Goal: Task Accomplishment & Management: Use online tool/utility

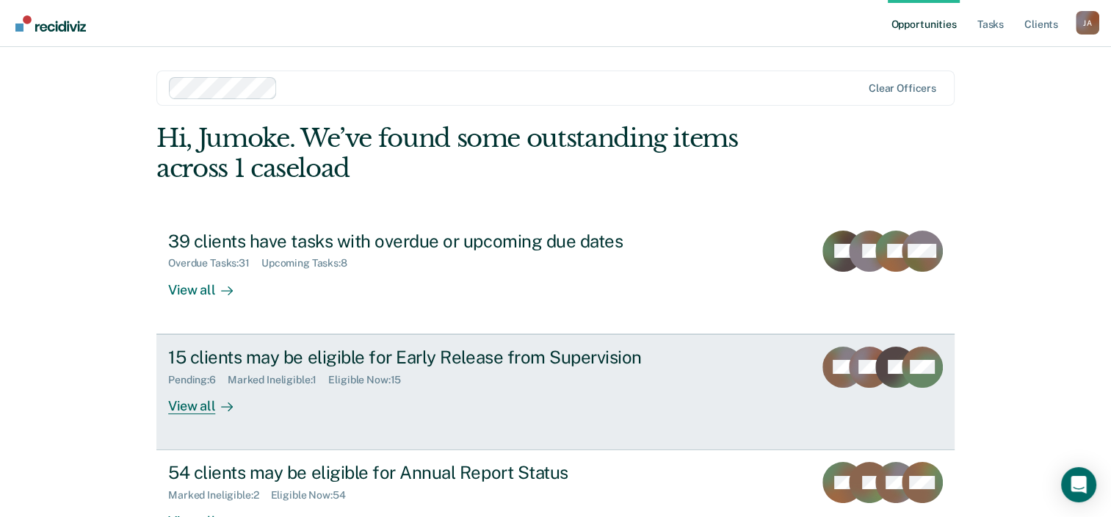
scroll to position [48, 0]
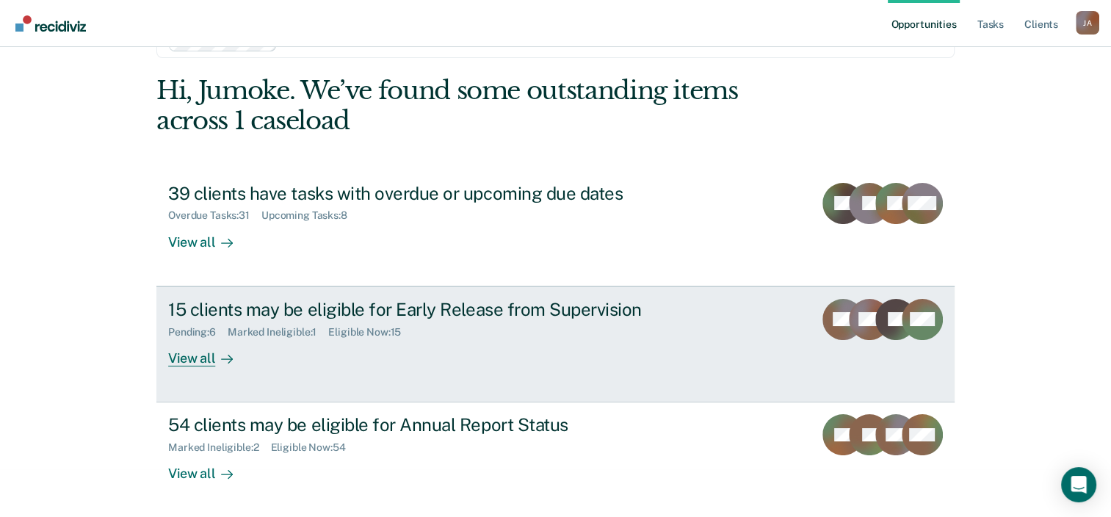
click at [391, 329] on div "Eligible Now : 15" at bounding box center [370, 332] width 84 height 12
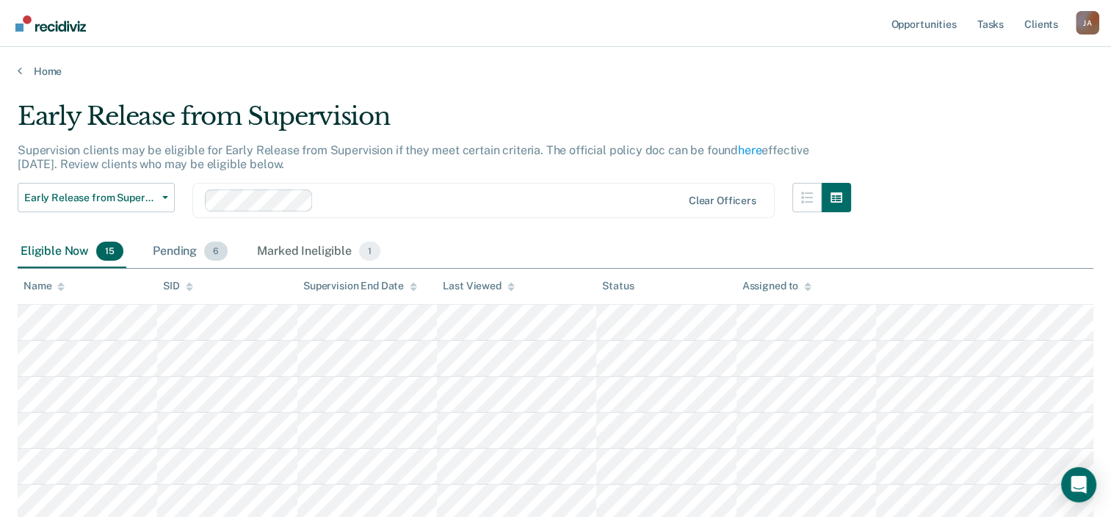
click at [206, 258] on div "Pending 6" at bounding box center [190, 252] width 81 height 32
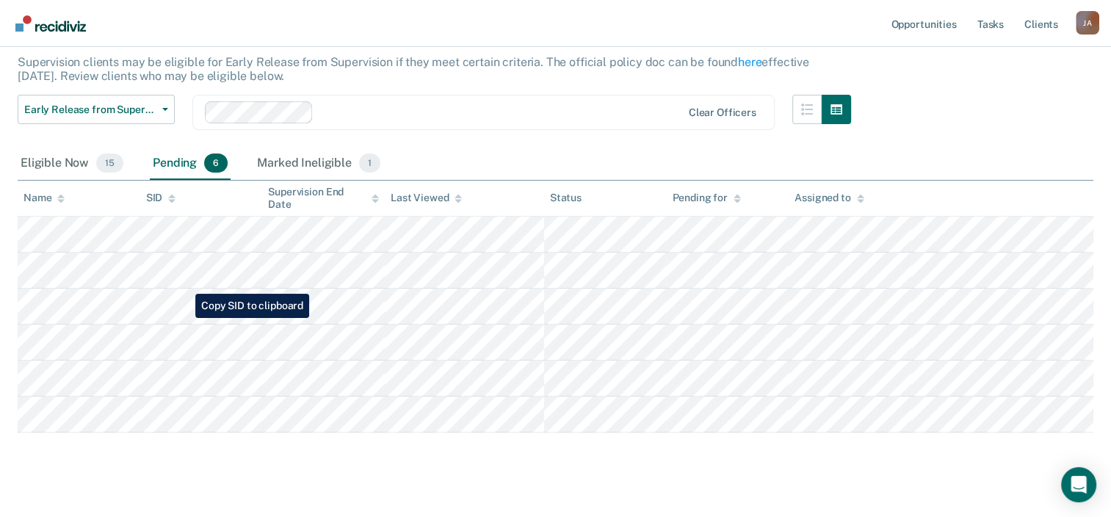
scroll to position [108, 0]
